Goal: Task Accomplishment & Management: Use online tool/utility

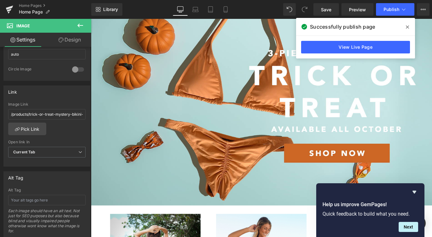
click at [185, 158] on img at bounding box center [281, 121] width 380 height 212
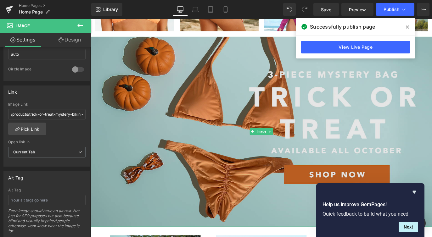
scroll to position [330, 0]
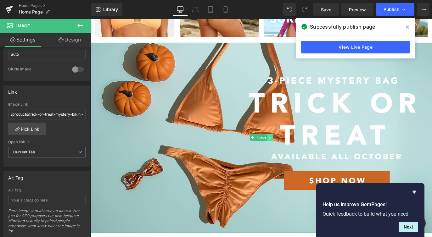
click at [291, 152] on icon at bounding box center [290, 152] width 3 height 4
click at [288, 151] on icon at bounding box center [287, 151] width 3 height 3
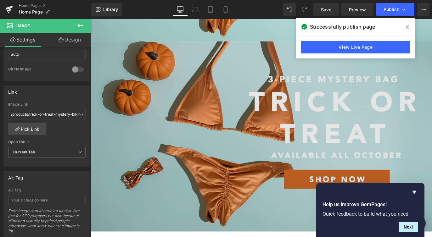
click at [237, 97] on img at bounding box center [281, 150] width 380 height 212
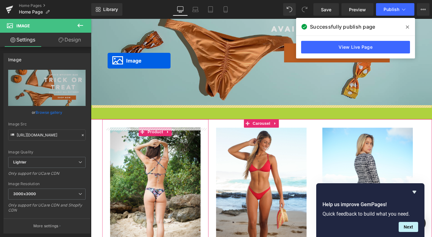
scroll to position [471, 0]
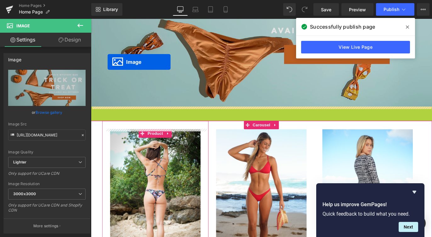
drag, startPoint x: 273, startPoint y: 200, endPoint x: 109, endPoint y: 51, distance: 222.1
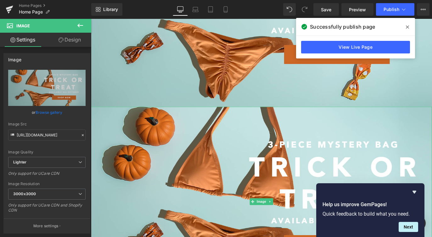
click at [66, 39] on link "Design" at bounding box center [70, 40] width 46 height 14
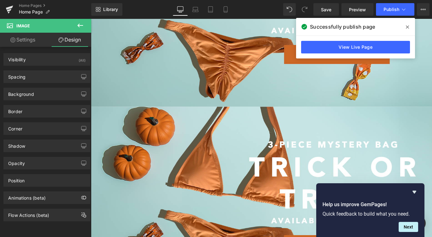
click at [80, 24] on icon at bounding box center [80, 26] width 8 height 8
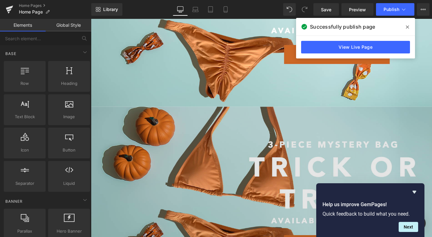
click at [170, 152] on img at bounding box center [281, 223] width 380 height 212
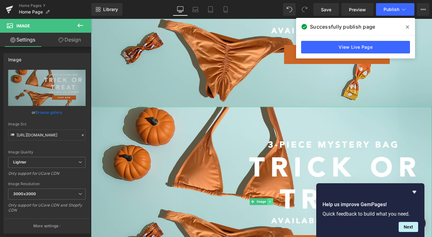
click at [289, 222] on link at bounding box center [291, 223] width 7 height 8
click at [295, 222] on icon at bounding box center [293, 222] width 3 height 3
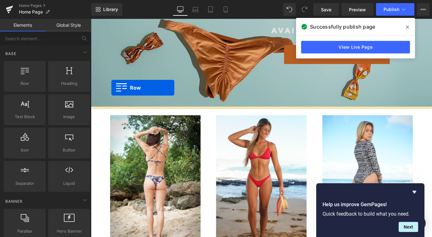
drag, startPoint x: 110, startPoint y: 87, endPoint x: 113, endPoint y: 95, distance: 9.0
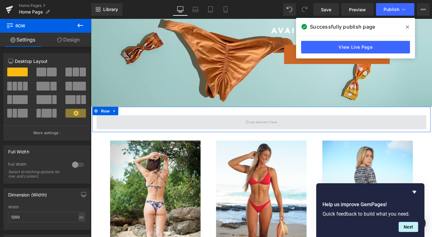
click at [155, 139] on span at bounding box center [281, 134] width 368 height 16
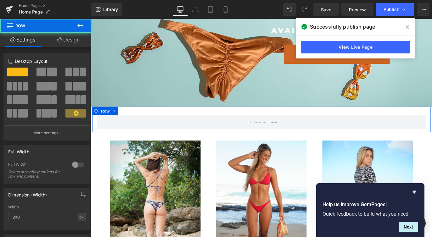
click at [65, 36] on link "Design" at bounding box center [69, 40] width 46 height 14
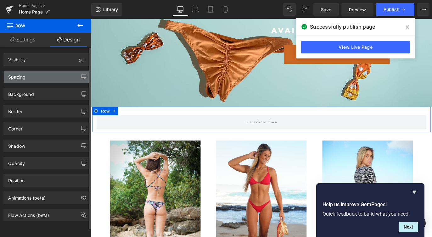
click at [31, 77] on div "Spacing" at bounding box center [47, 77] width 86 height 12
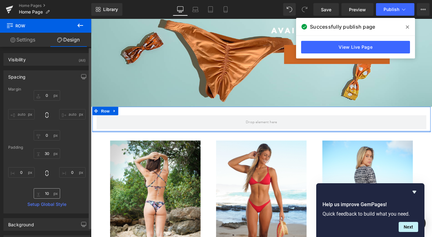
scroll to position [92, 0]
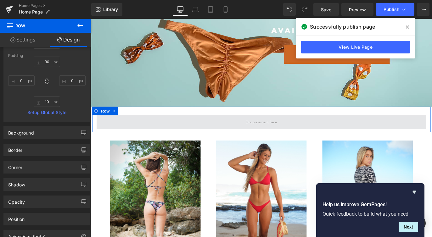
click at [136, 132] on span at bounding box center [281, 134] width 368 height 16
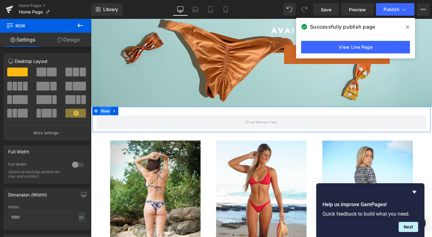
drag, startPoint x: 136, startPoint y: 132, endPoint x: 107, endPoint y: 119, distance: 31.8
click at [107, 119] on div "Row" at bounding box center [280, 131] width 377 height 28
click at [72, 162] on div at bounding box center [77, 165] width 15 height 10
click at [47, 70] on span at bounding box center [52, 72] width 10 height 9
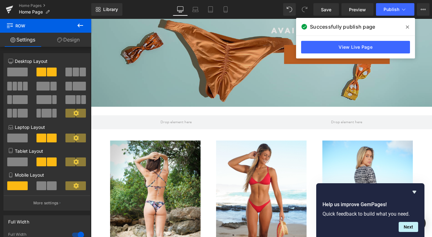
click at [231, 22] on img at bounding box center [281, 11] width 380 height 212
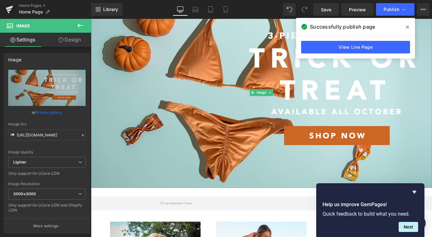
scroll to position [190, 0]
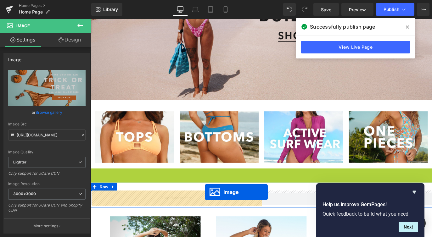
drag, startPoint x: 262, startPoint y: 101, endPoint x: 218, endPoint y: 212, distance: 119.8
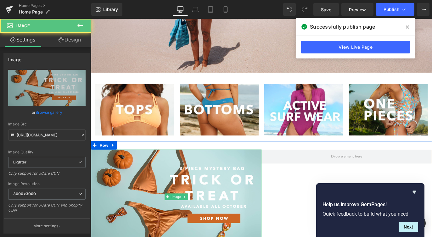
scroll to position [265, 0]
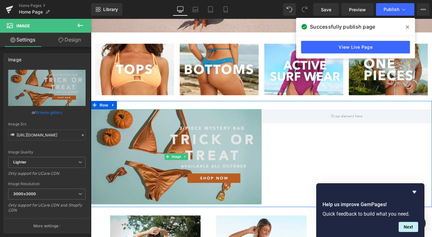
click at [195, 177] on img at bounding box center [186, 173] width 190 height 106
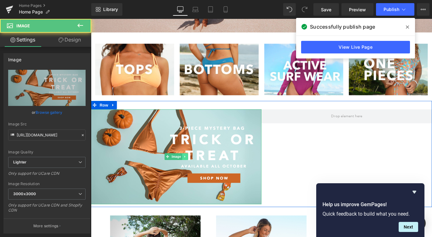
click at [196, 174] on icon at bounding box center [195, 173] width 3 height 4
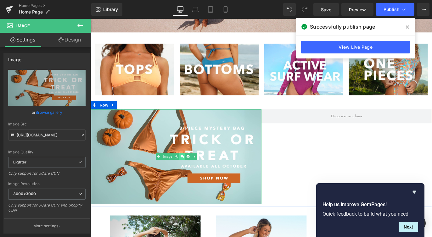
click at [195, 174] on link at bounding box center [192, 173] width 7 height 8
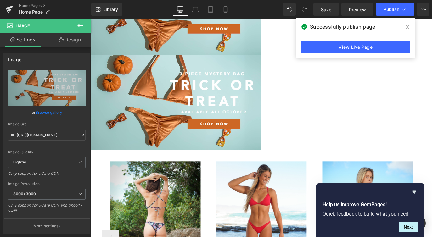
scroll to position [447, 0]
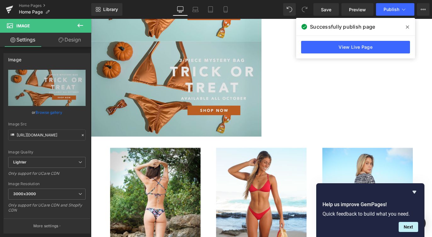
click at [186, 134] on img at bounding box center [186, 97] width 190 height 106
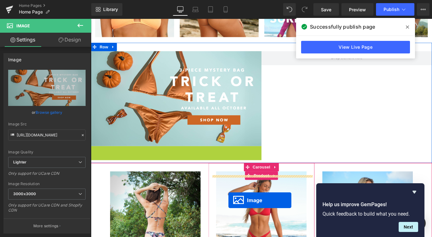
scroll to position [306, 0]
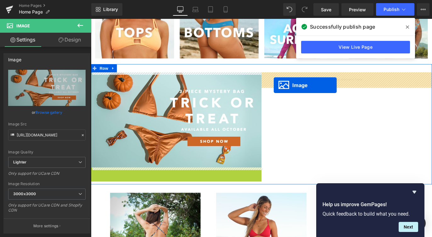
drag, startPoint x: 176, startPoint y: 97, endPoint x: 295, endPoint y: 93, distance: 118.6
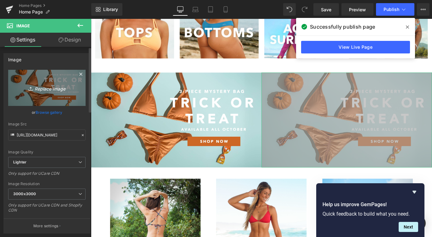
click at [37, 95] on link "Replace Image" at bounding box center [46, 88] width 77 height 36
